Goal: Task Accomplishment & Management: Use online tool/utility

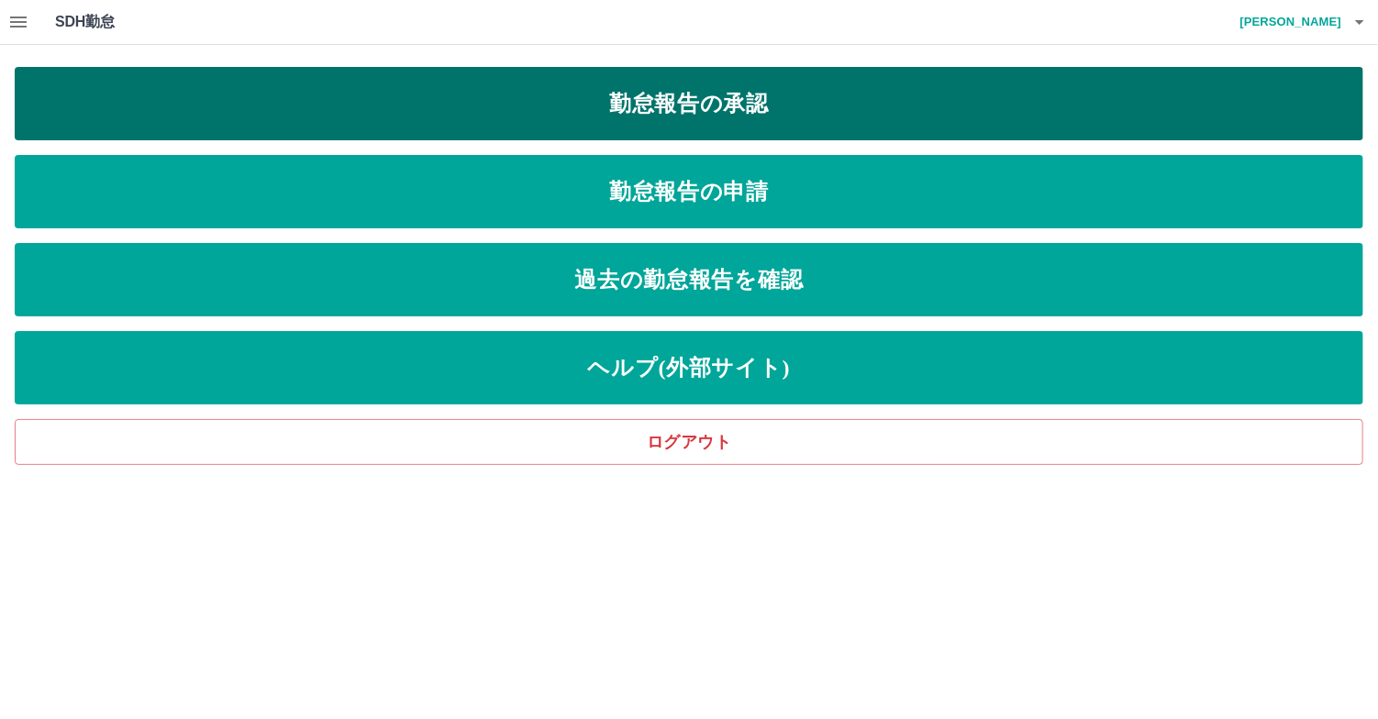
click at [664, 116] on link "勤怠報告の承認" at bounding box center [689, 103] width 1349 height 73
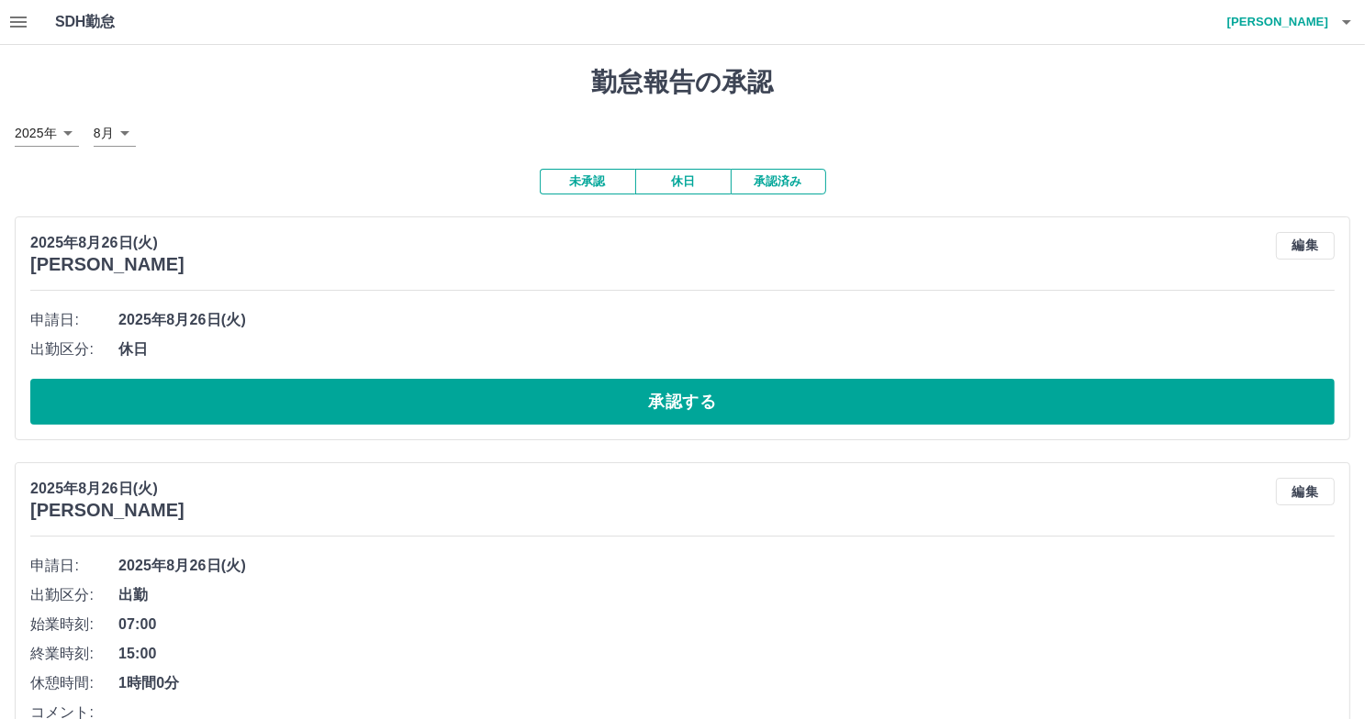
click at [30, 18] on button "button" at bounding box center [18, 22] width 37 height 44
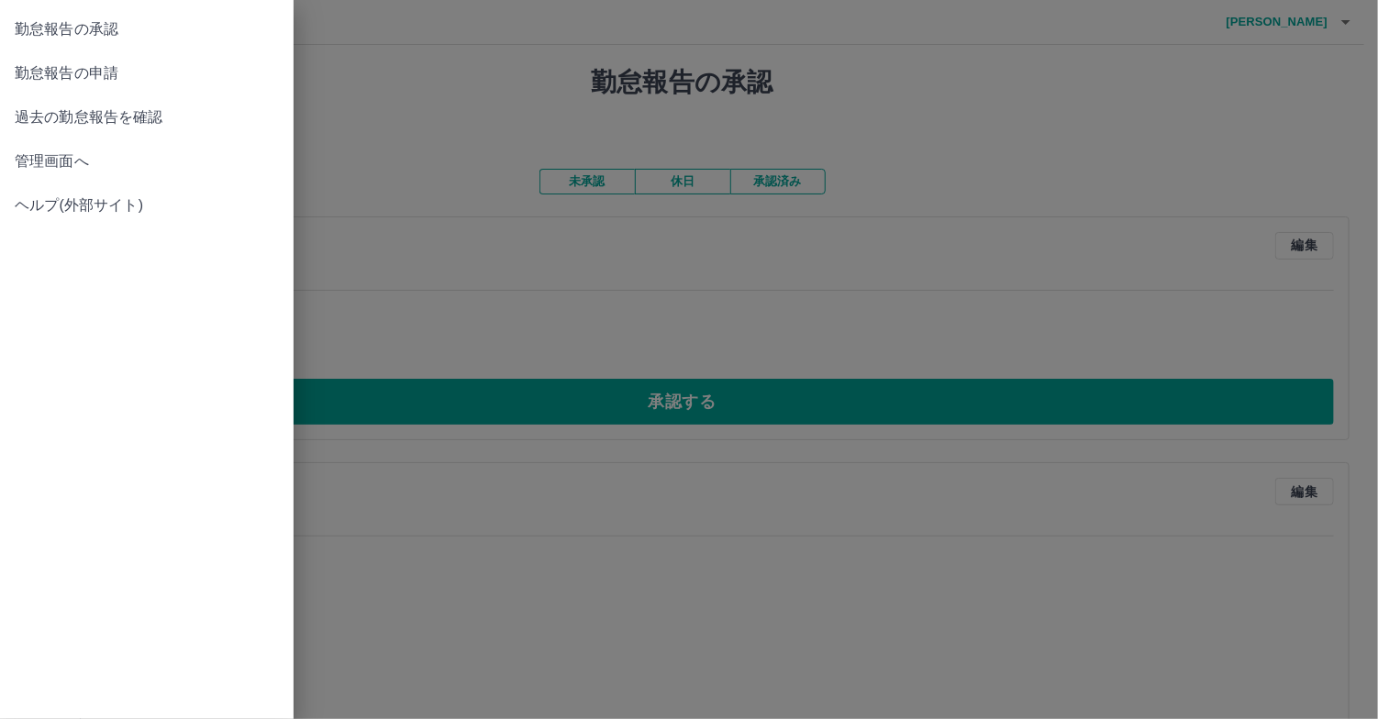
click at [91, 28] on span "勤怠報告の承認" at bounding box center [147, 29] width 264 height 22
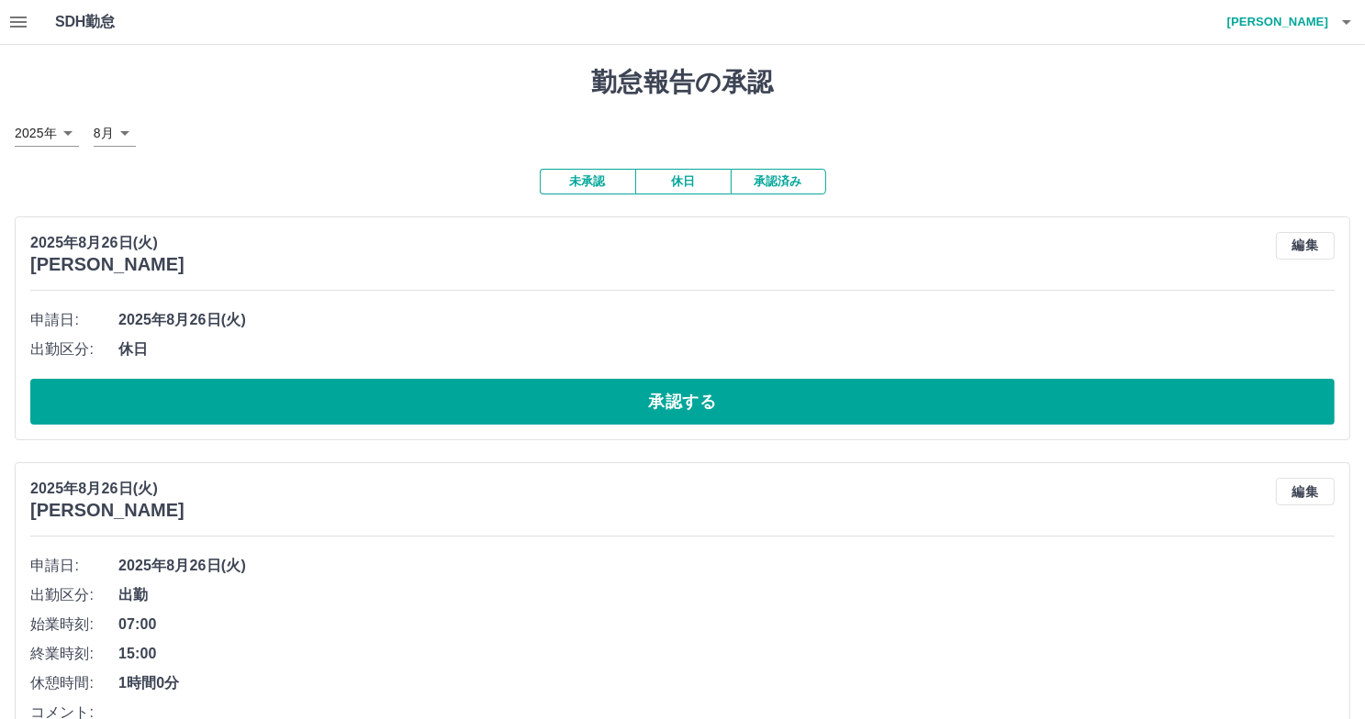
click at [17, 23] on icon "button" at bounding box center [18, 22] width 22 height 22
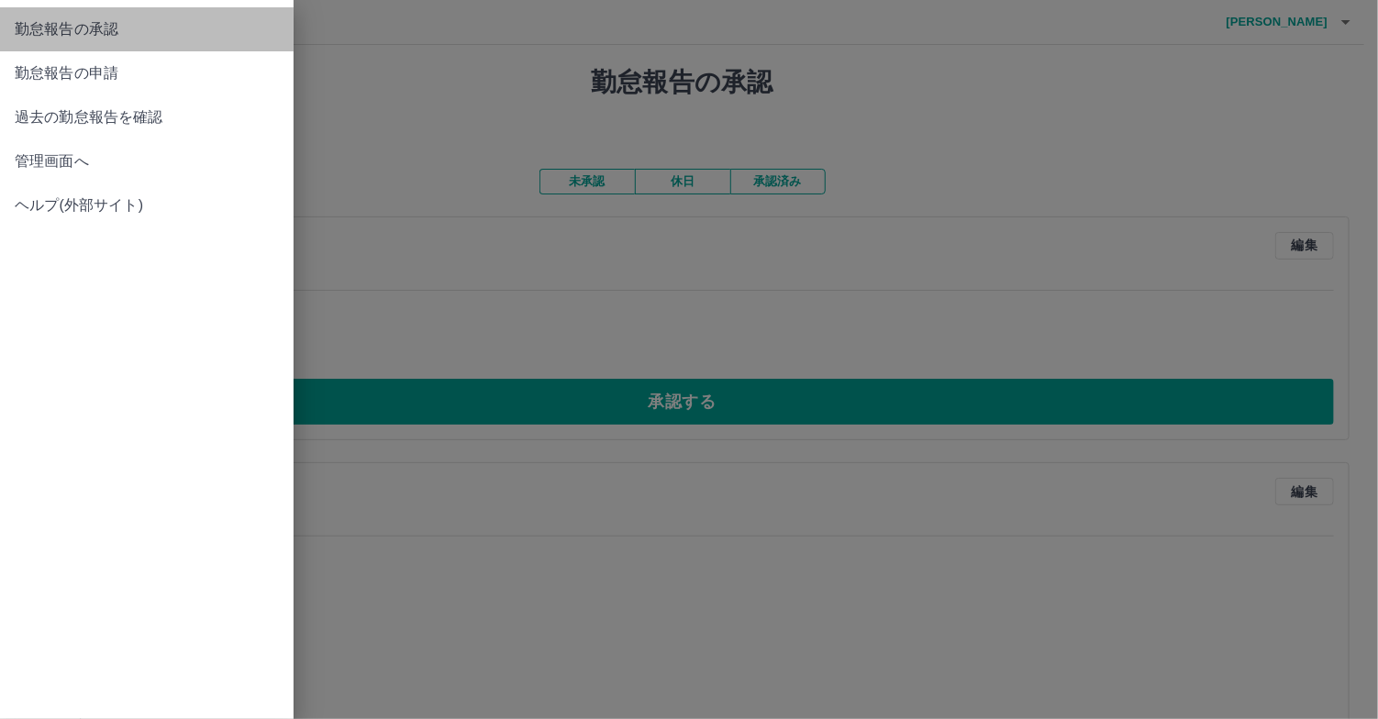
click at [99, 21] on span "勤怠報告の承認" at bounding box center [147, 29] width 264 height 22
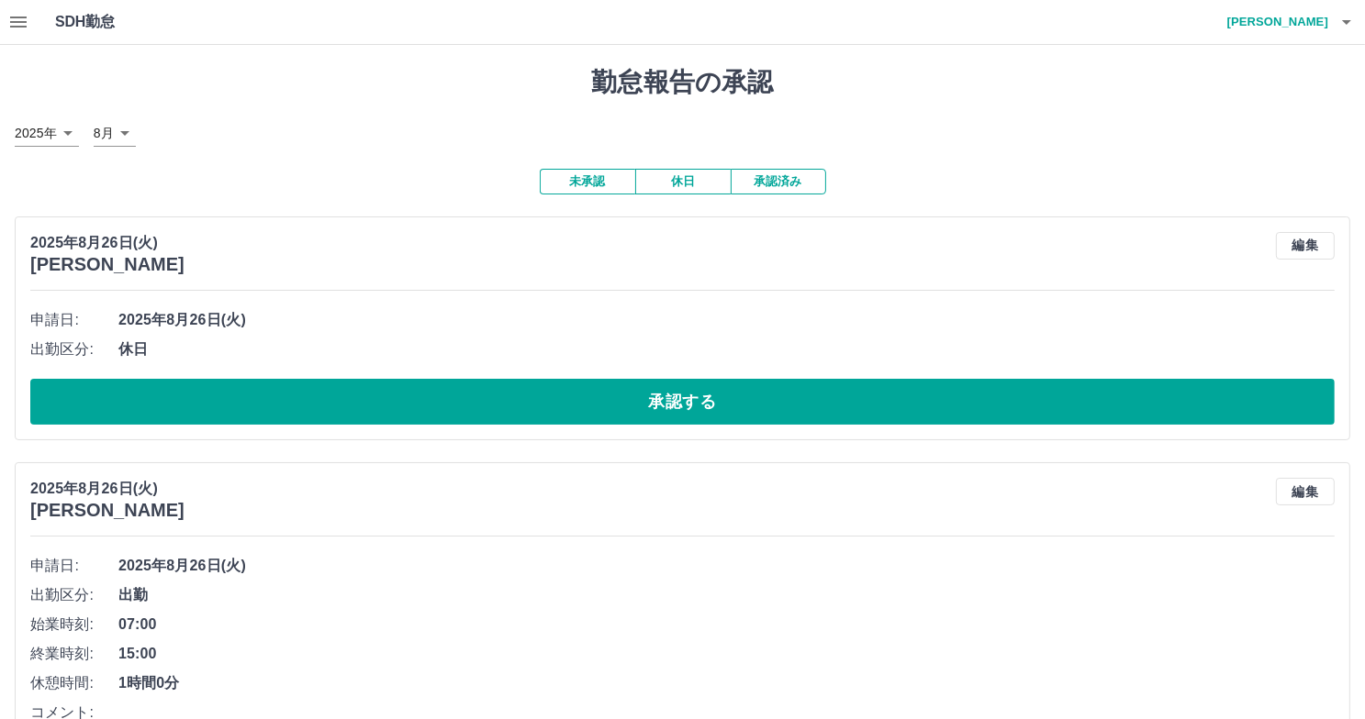
click at [20, 24] on icon "button" at bounding box center [18, 22] width 22 height 22
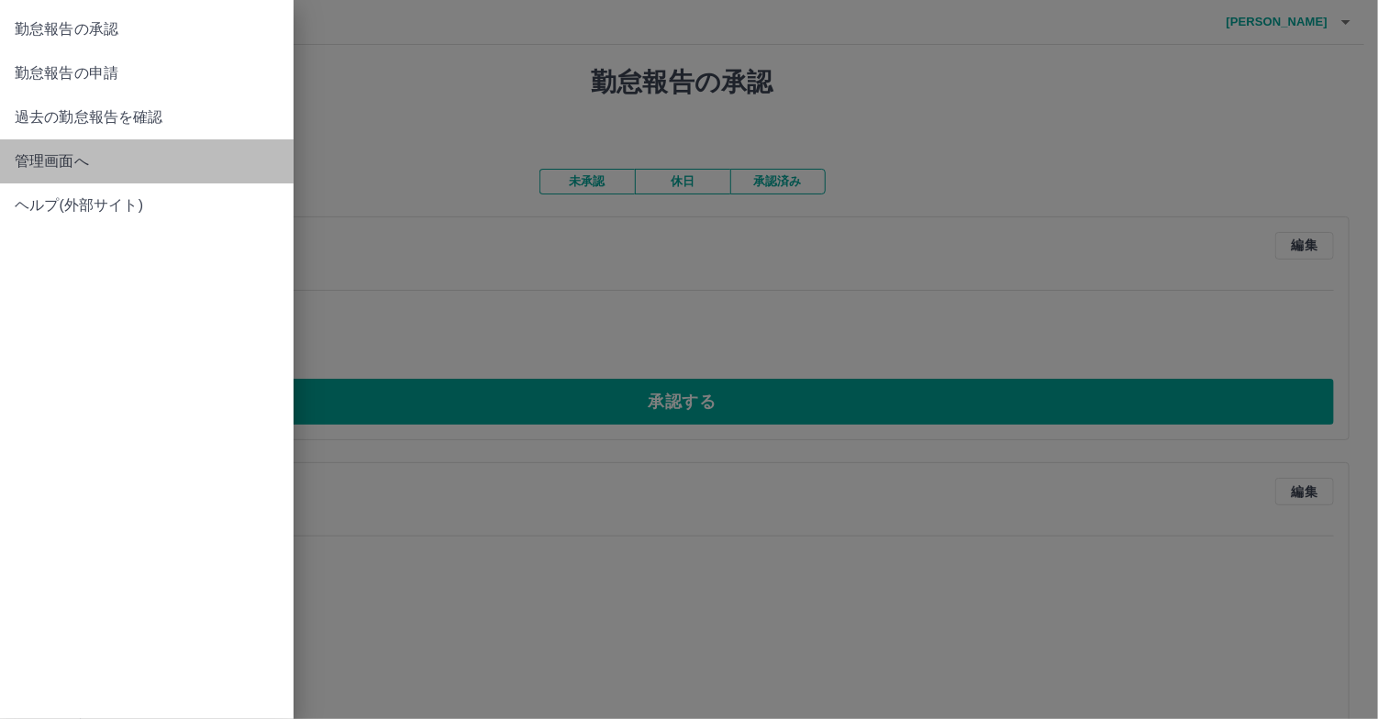
click at [3, 164] on link "管理画面へ" at bounding box center [147, 161] width 294 height 44
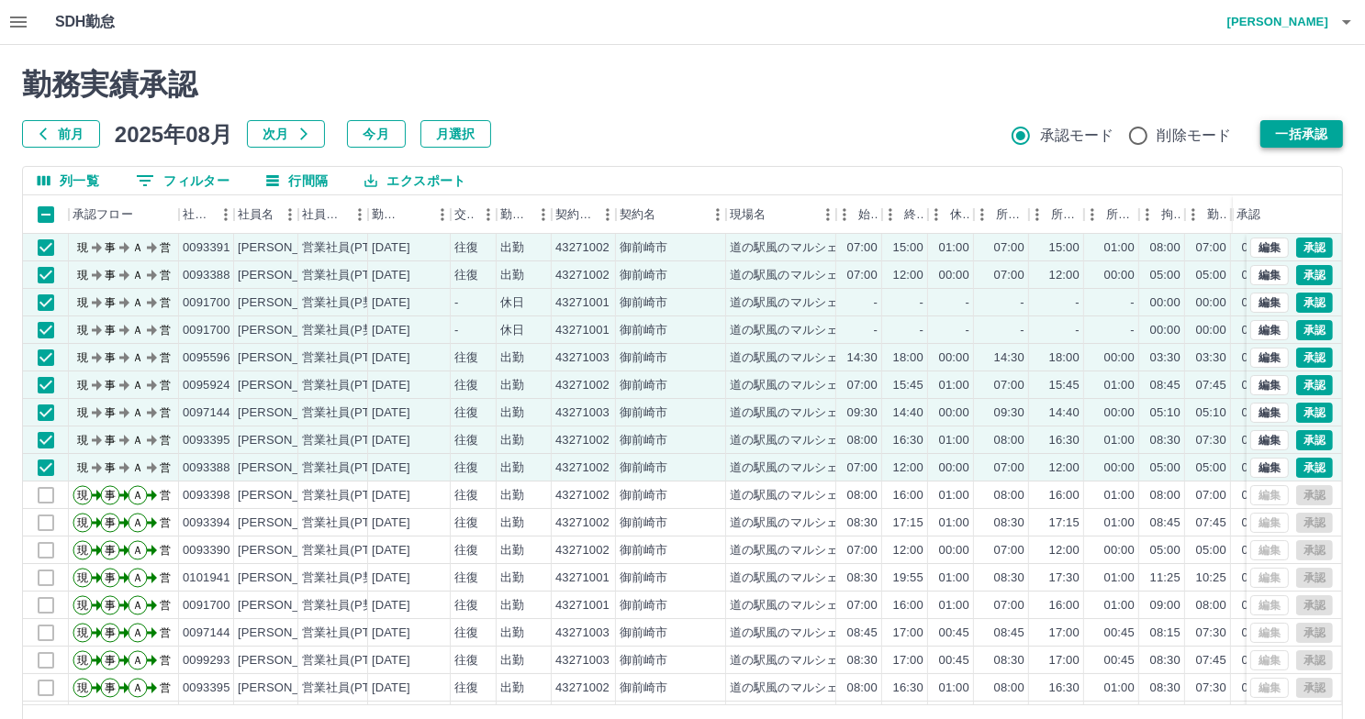
click at [1293, 142] on button "一括承認" at bounding box center [1301, 134] width 83 height 28
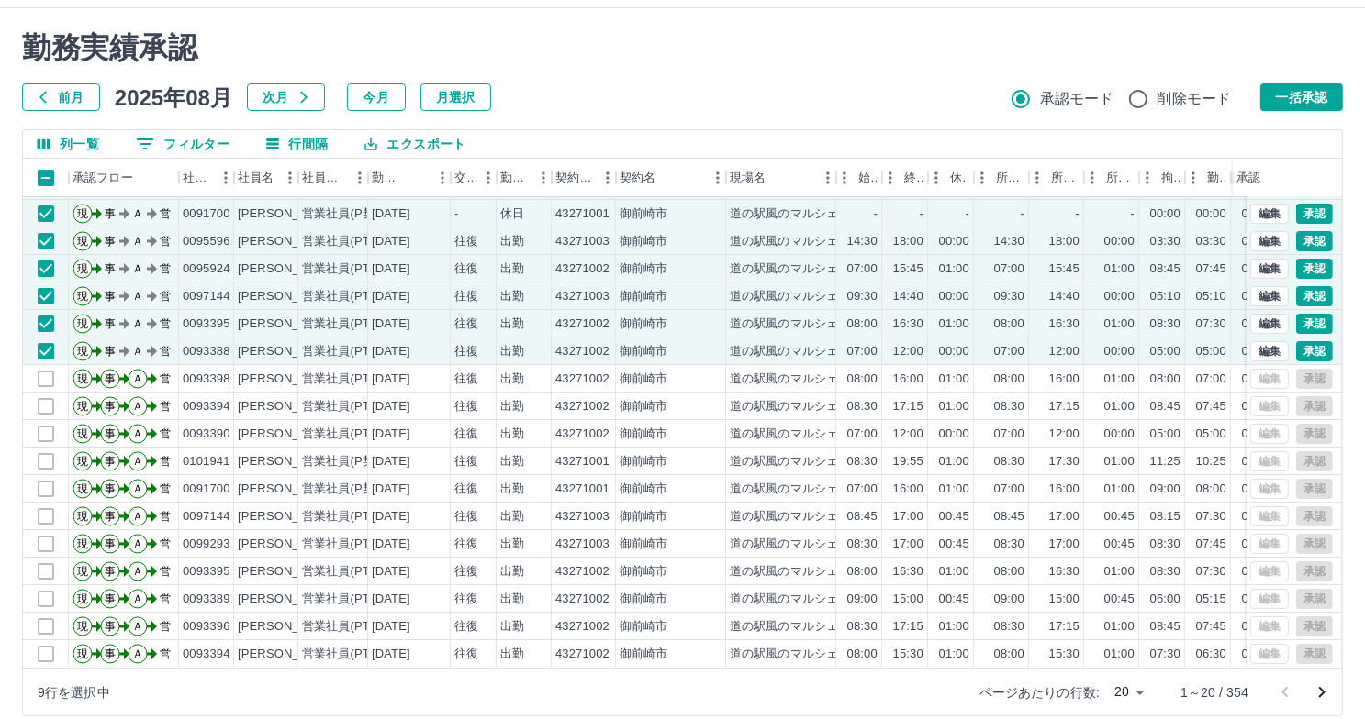
scroll to position [56, 0]
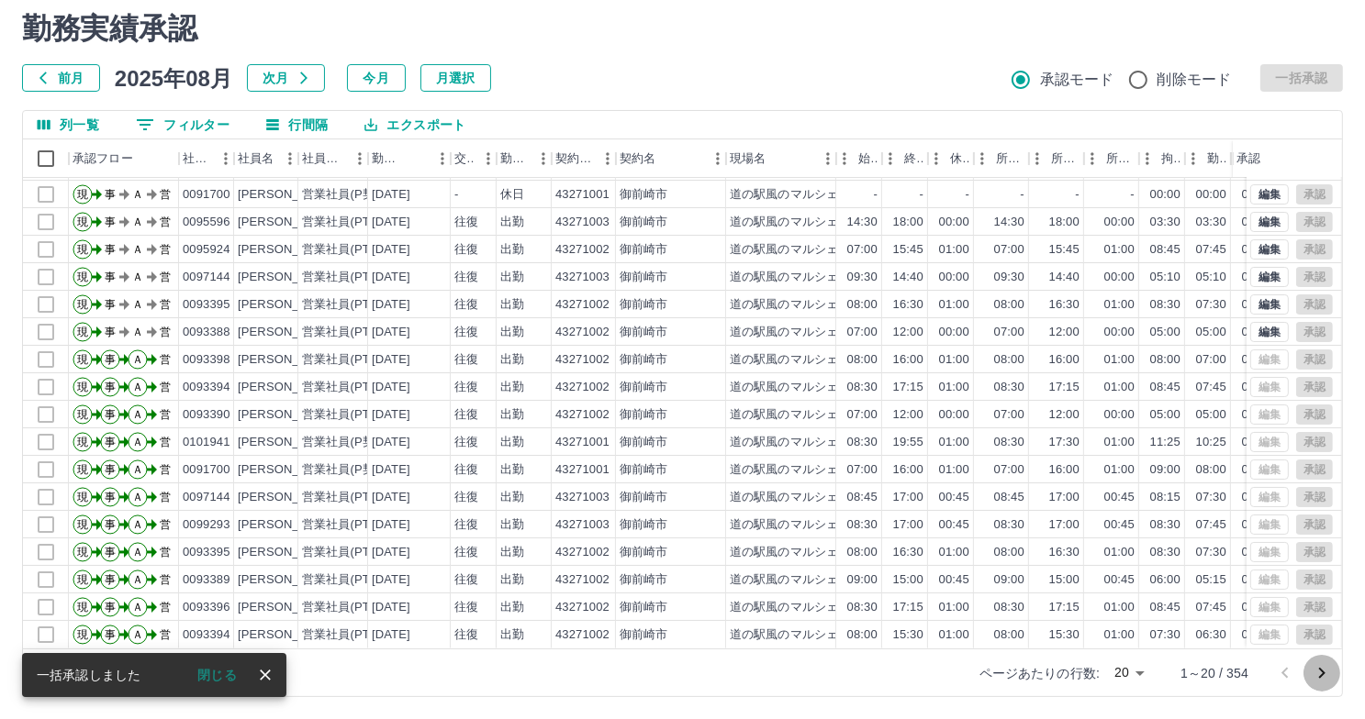
click at [1321, 674] on icon "次のページへ" at bounding box center [1322, 673] width 6 height 11
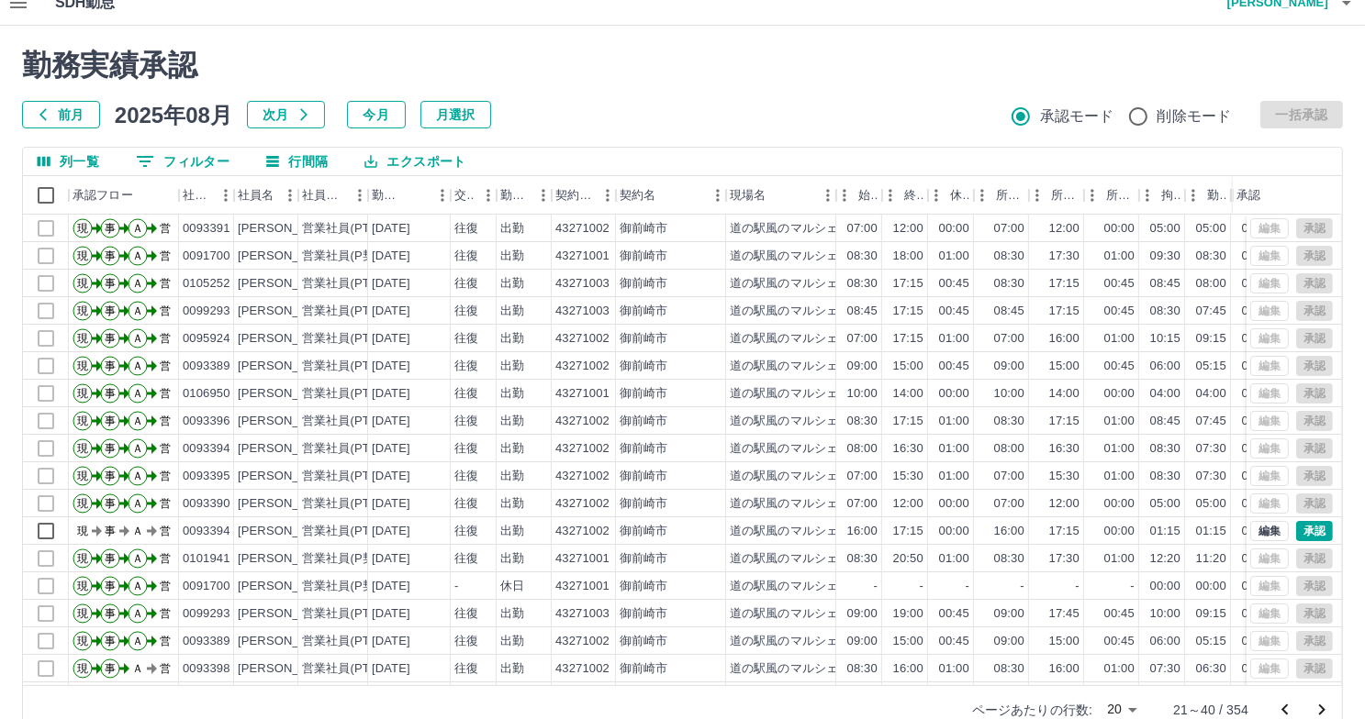
scroll to position [0, 0]
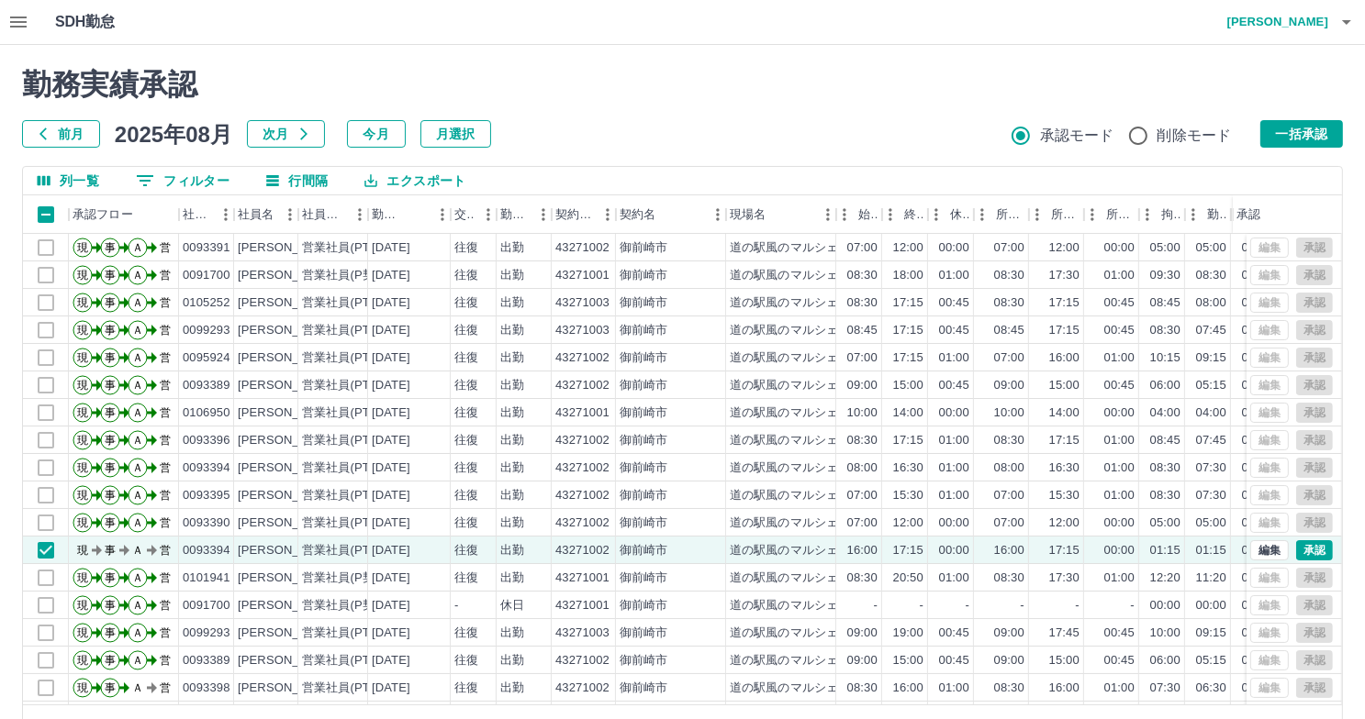
drag, startPoint x: 1328, startPoint y: 131, endPoint x: 1322, endPoint y: 180, distance: 48.9
click at [1329, 131] on button "一括承認" at bounding box center [1301, 134] width 83 height 28
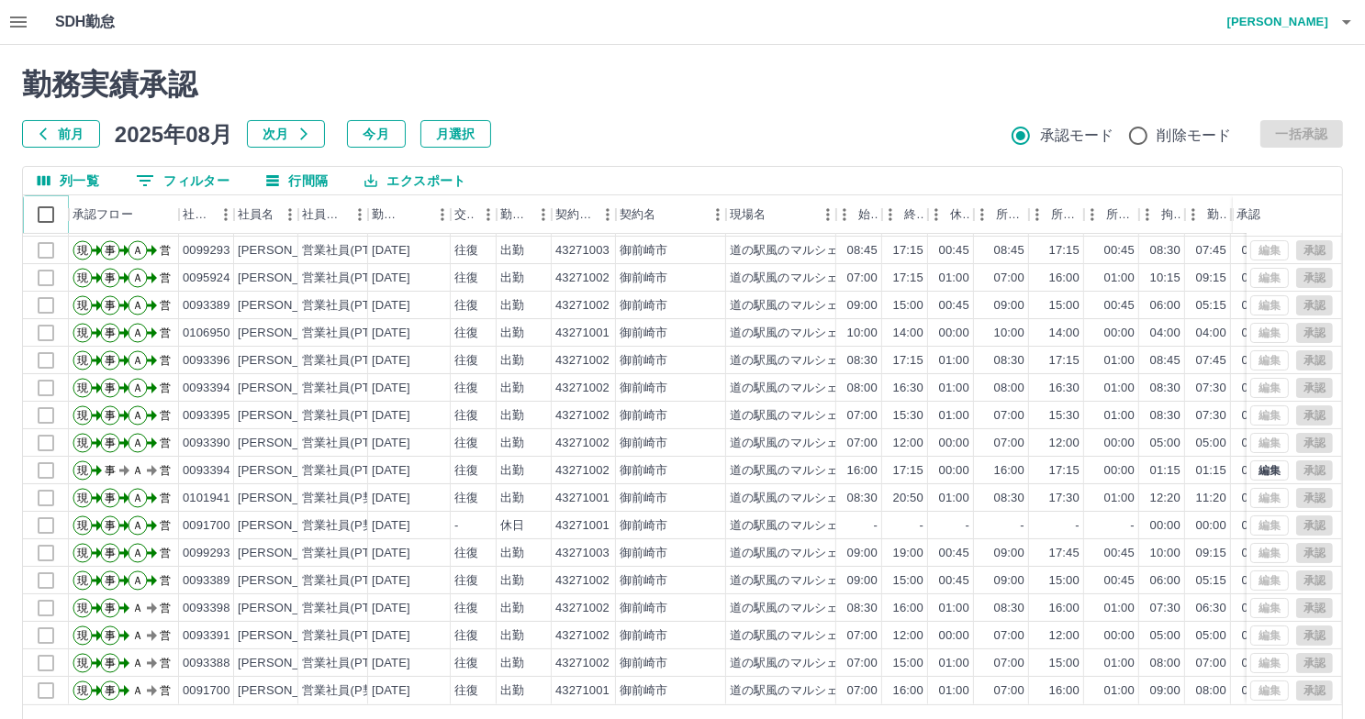
scroll to position [56, 0]
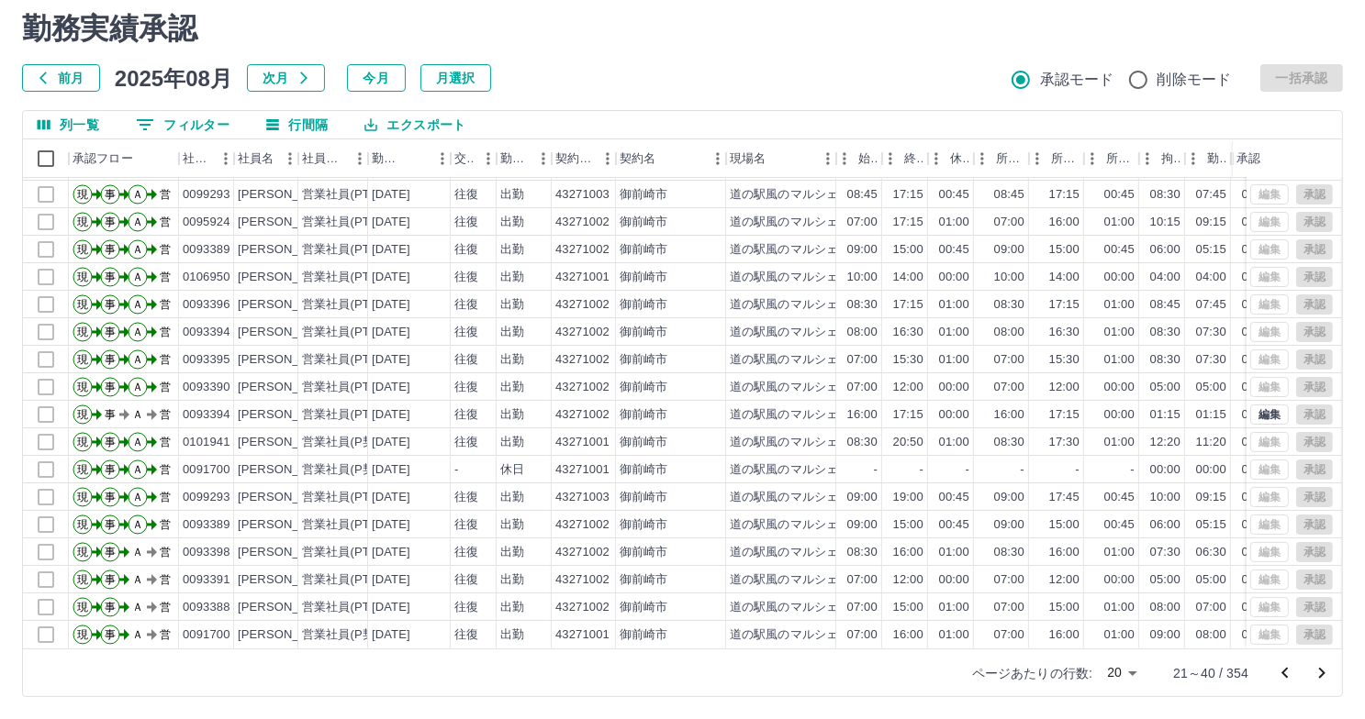
click at [1322, 672] on icon "次のページへ" at bounding box center [1322, 673] width 6 height 11
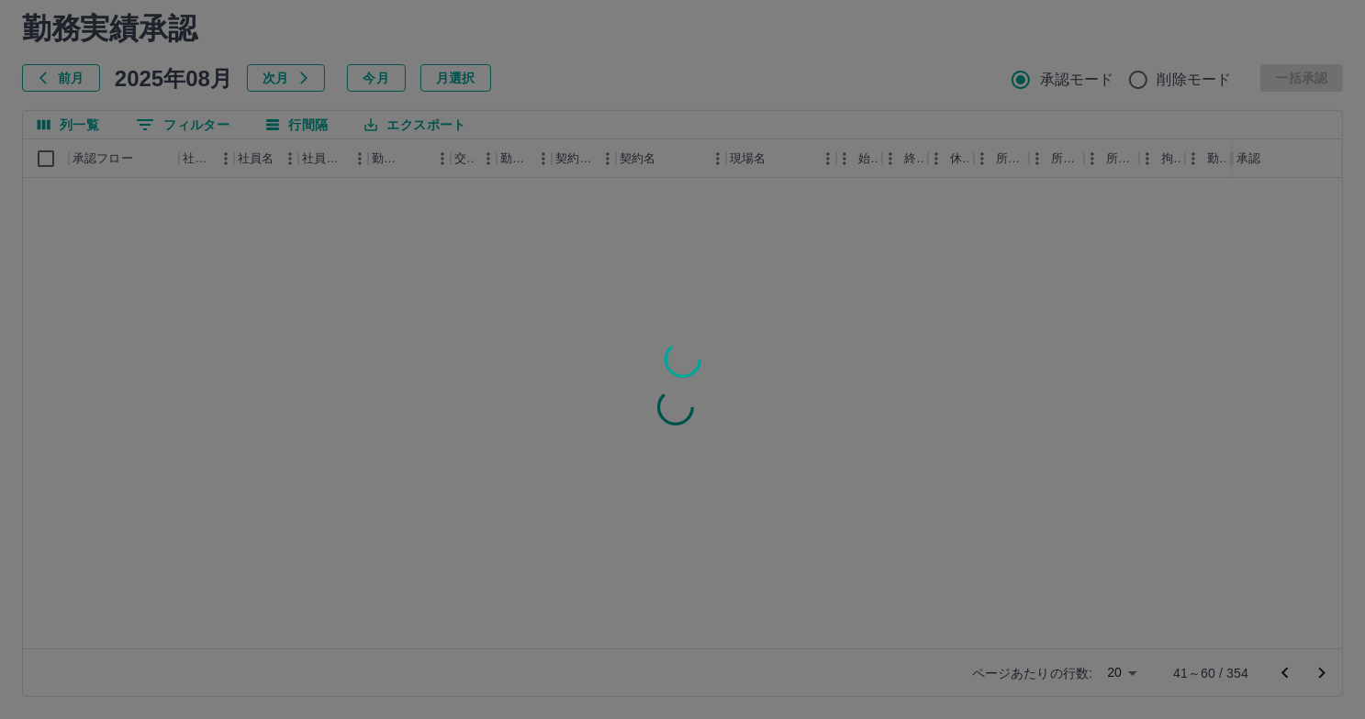
scroll to position [0, 0]
